Goal: Task Accomplishment & Management: Complete application form

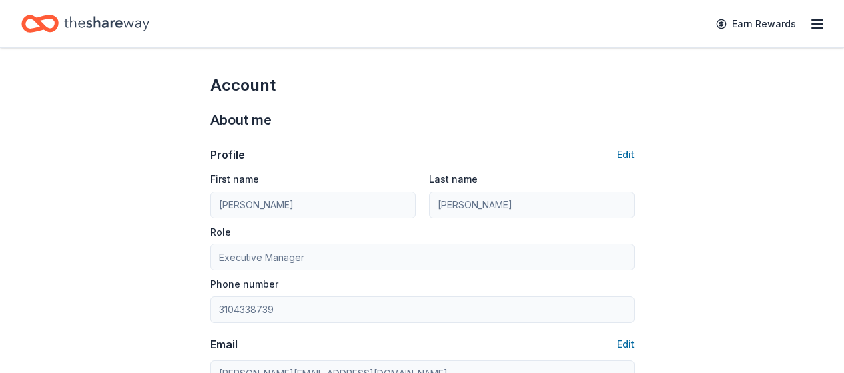
scroll to position [267, 0]
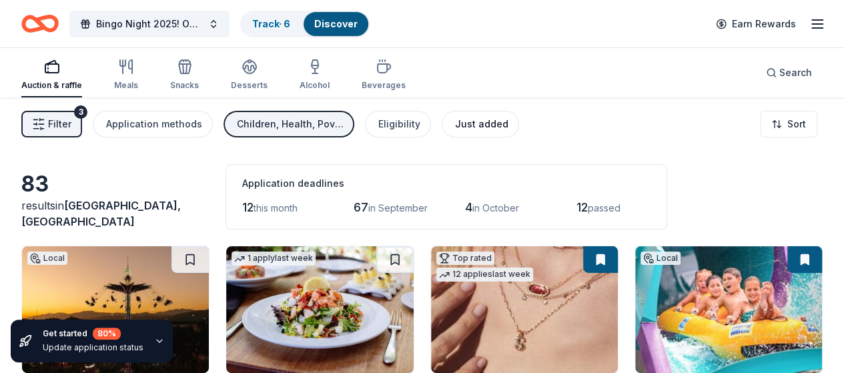
click at [468, 125] on div "Just added" at bounding box center [481, 124] width 53 height 16
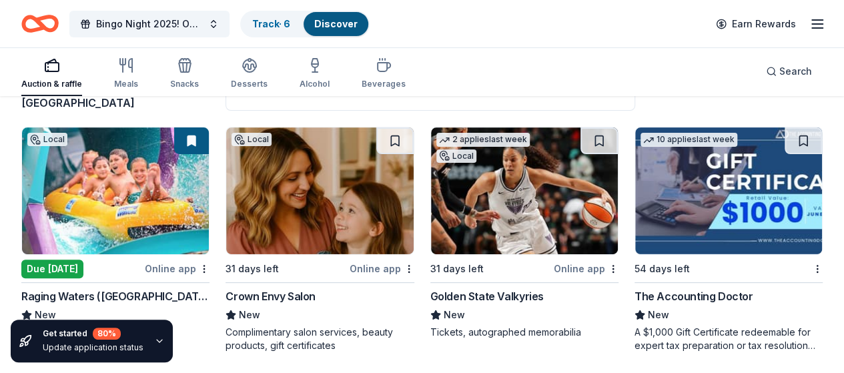
scroll to position [123, 0]
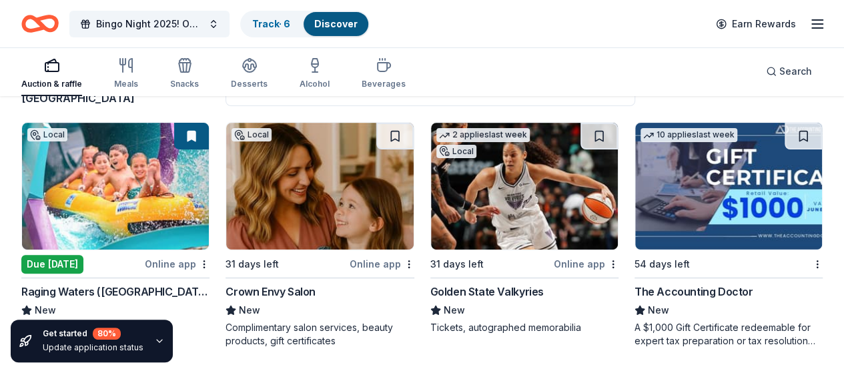
click at [97, 228] on img at bounding box center [115, 186] width 187 height 127
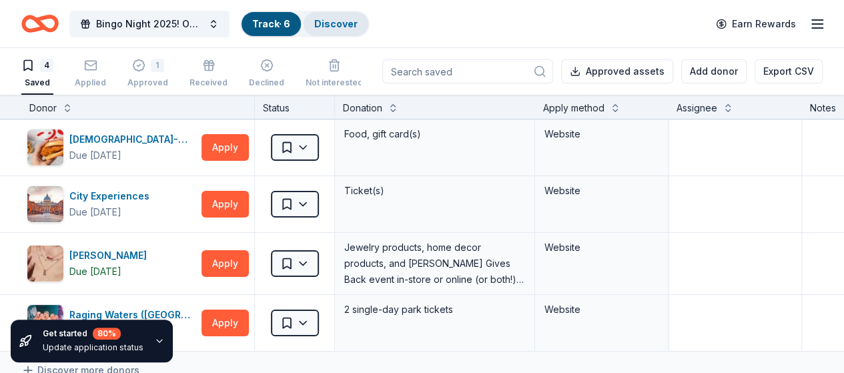
click at [352, 25] on link "Discover" at bounding box center [335, 23] width 43 height 11
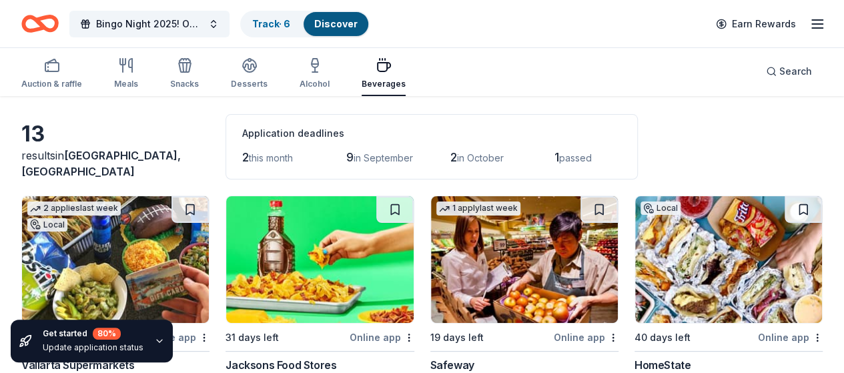
scroll to position [133, 0]
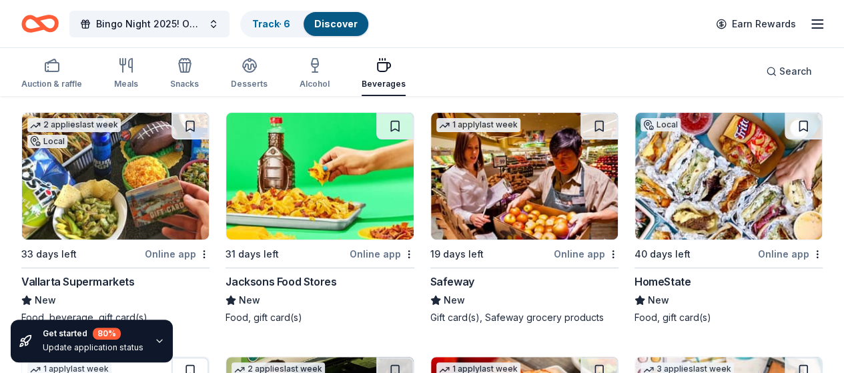
click at [60, 69] on icon "button" at bounding box center [52, 65] width 16 height 16
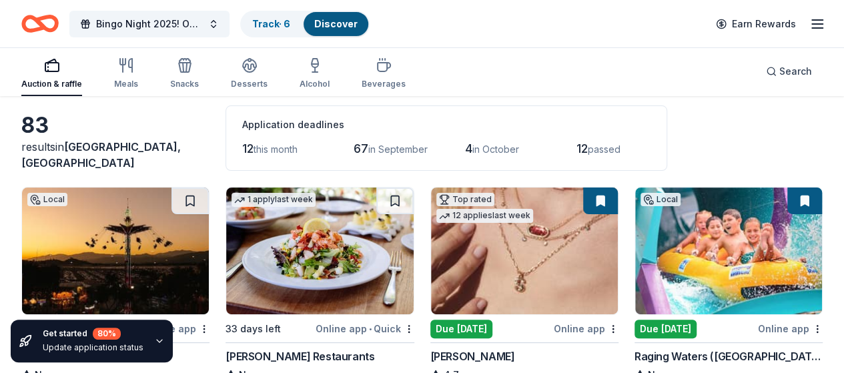
scroll to position [133, 0]
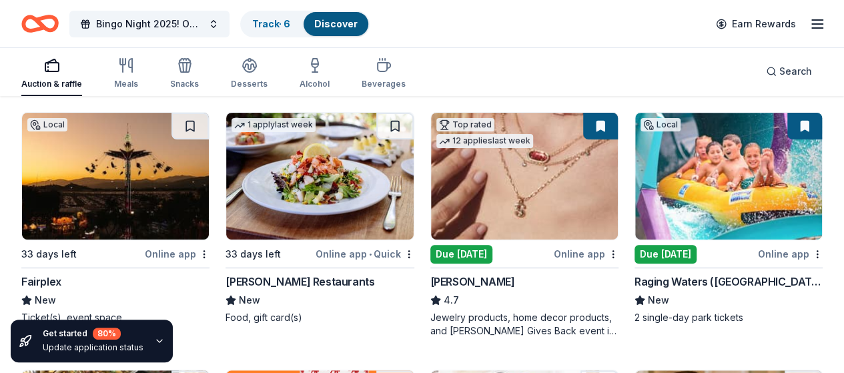
click at [125, 202] on img at bounding box center [115, 176] width 187 height 127
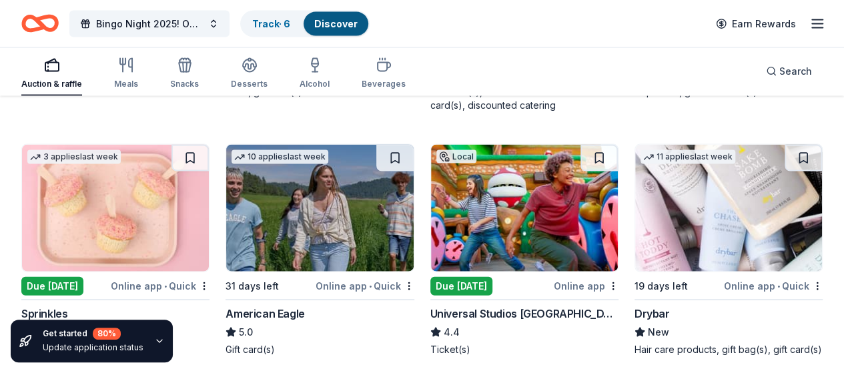
scroll to position [1443, 0]
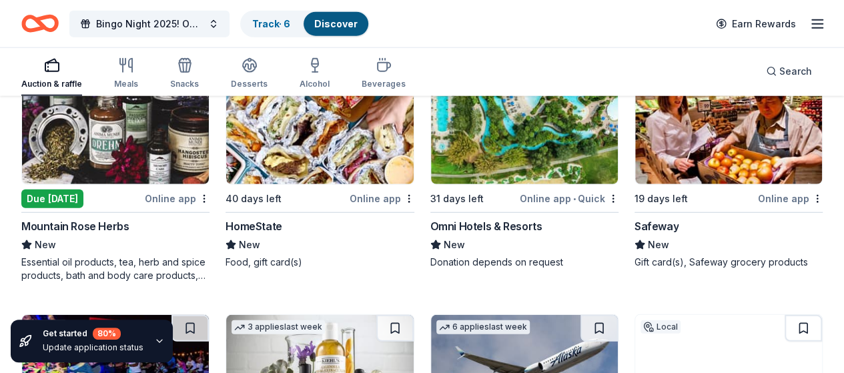
scroll to position [1709, 0]
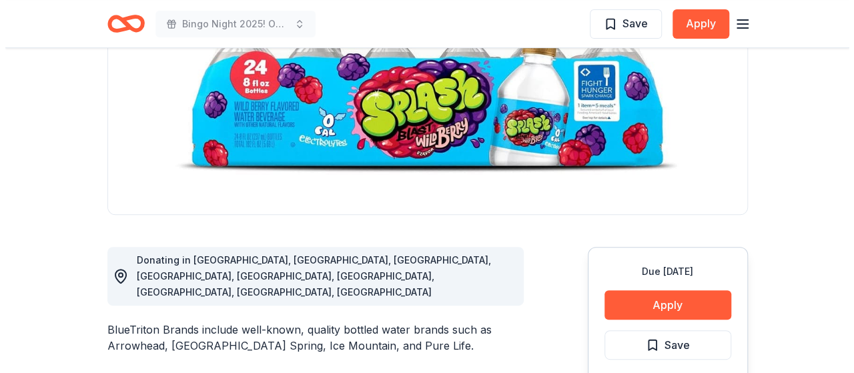
scroll to position [200, 0]
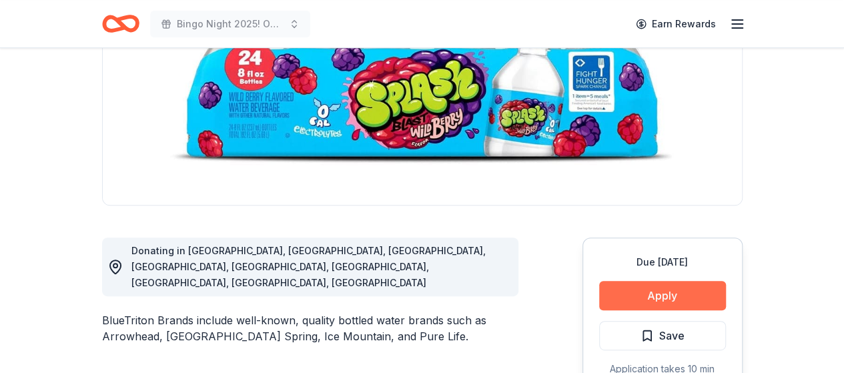
click at [673, 299] on button "Apply" at bounding box center [662, 295] width 127 height 29
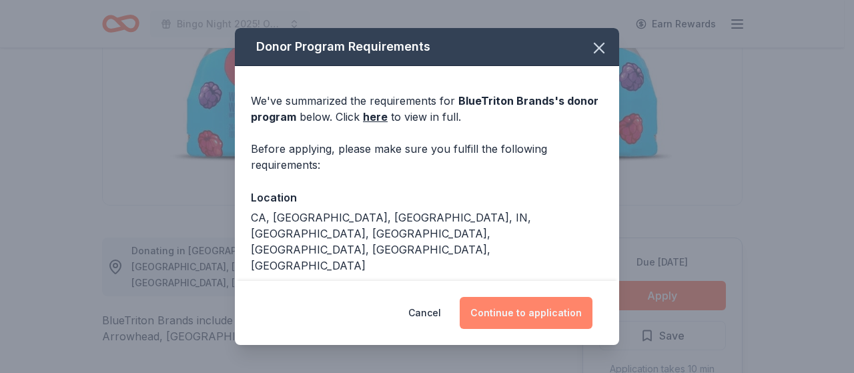
click at [550, 308] on button "Continue to application" at bounding box center [526, 313] width 133 height 32
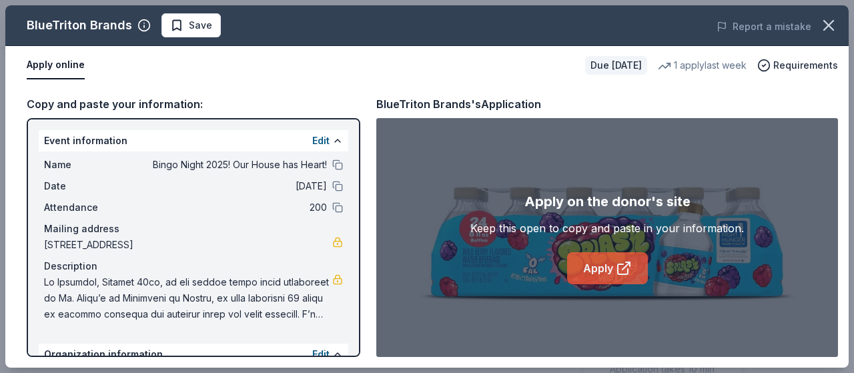
click at [619, 265] on icon at bounding box center [623, 269] width 10 height 10
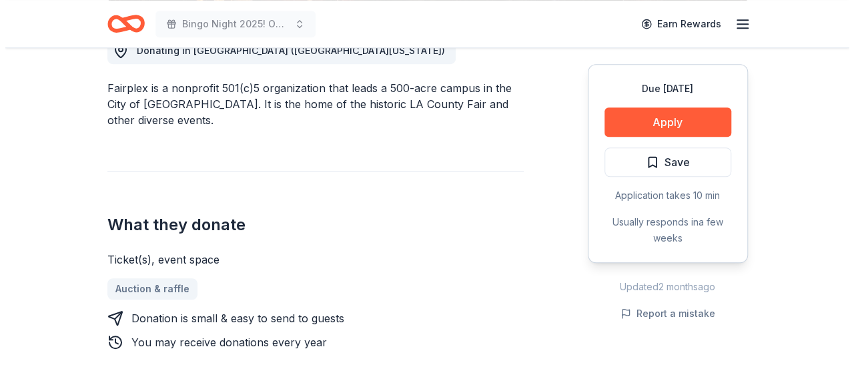
scroll to position [267, 0]
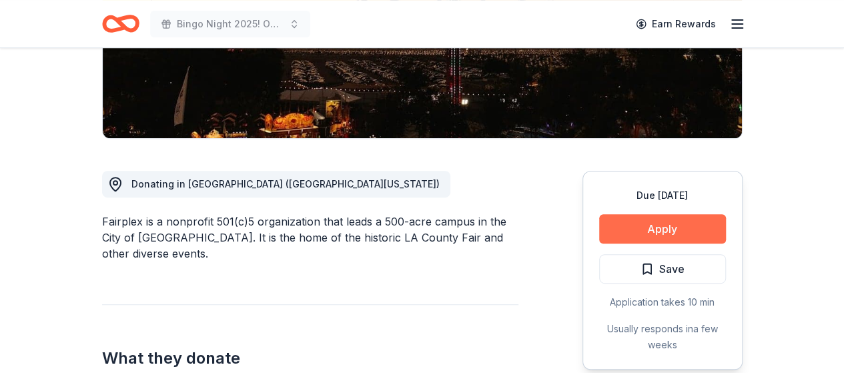
click at [677, 228] on button "Apply" at bounding box center [662, 228] width 127 height 29
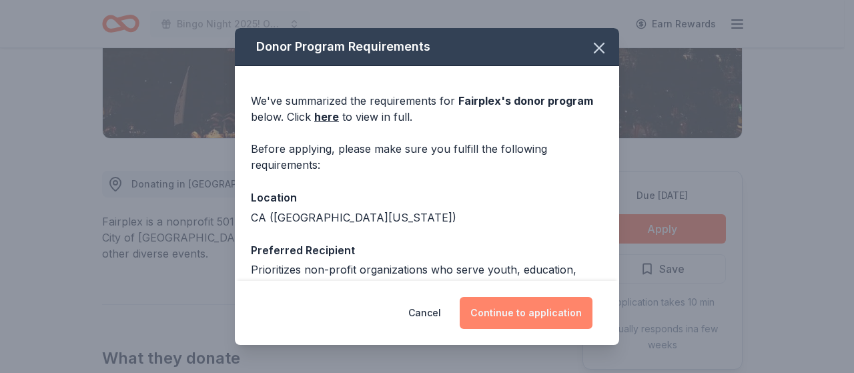
click at [515, 314] on button "Continue to application" at bounding box center [526, 313] width 133 height 32
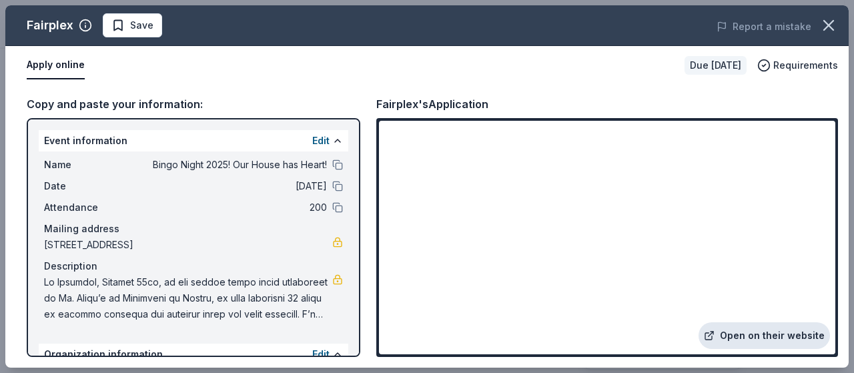
click at [748, 333] on link "Open on their website" at bounding box center [764, 335] width 131 height 27
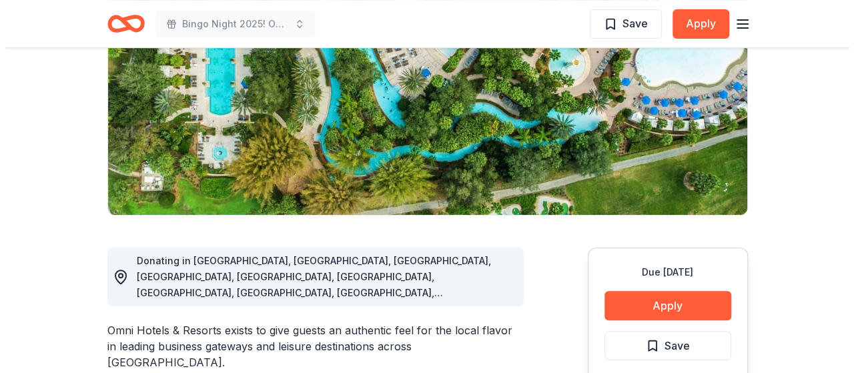
scroll to position [267, 0]
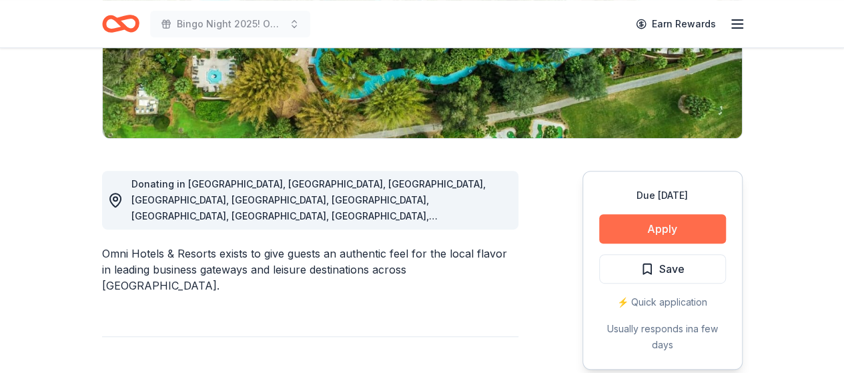
click at [646, 233] on button "Apply" at bounding box center [662, 228] width 127 height 29
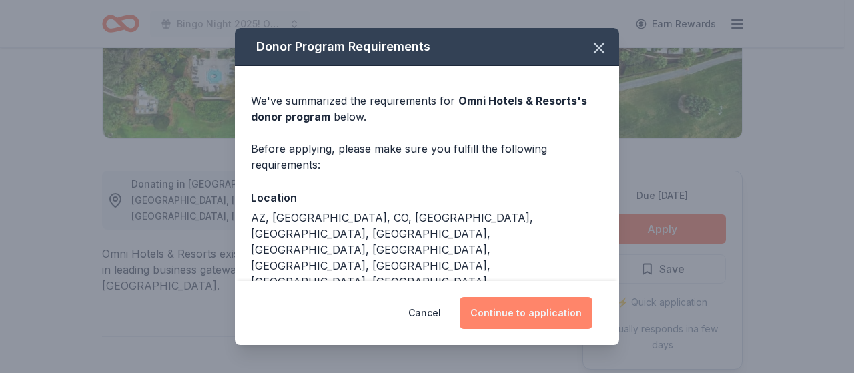
click at [514, 309] on button "Continue to application" at bounding box center [526, 313] width 133 height 32
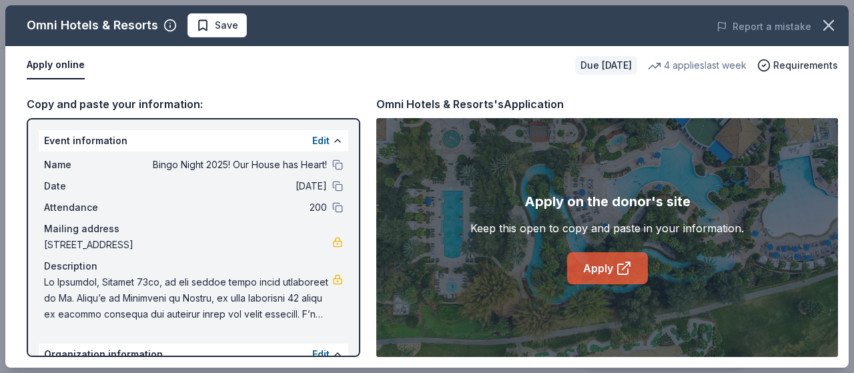
click at [613, 268] on link "Apply" at bounding box center [607, 268] width 81 height 32
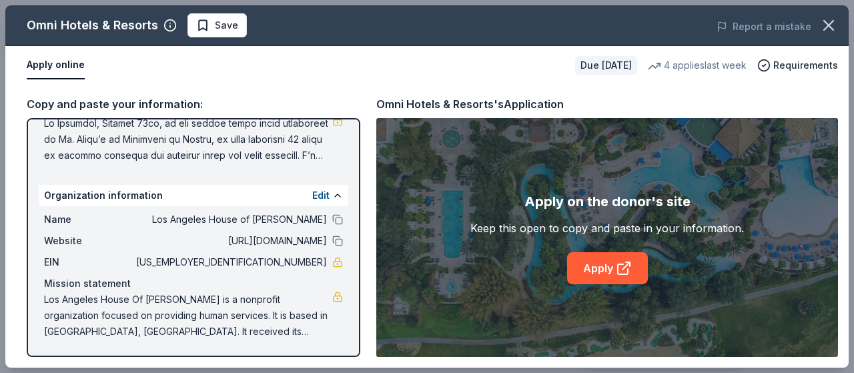
scroll to position [0, 0]
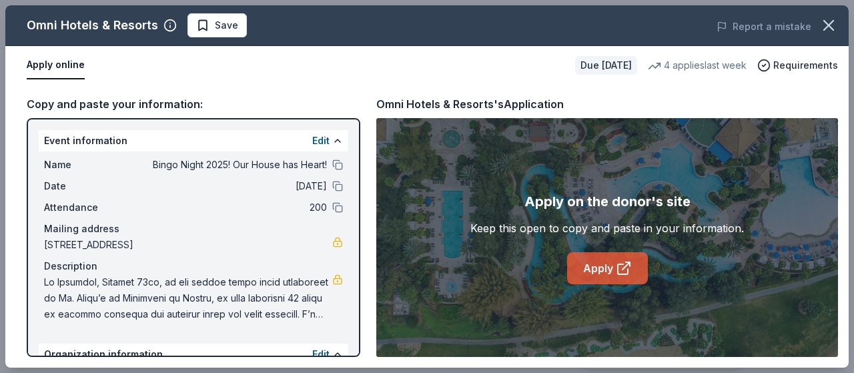
click at [597, 260] on link "Apply" at bounding box center [607, 268] width 81 height 32
